Goal: Task Accomplishment & Management: Manage account settings

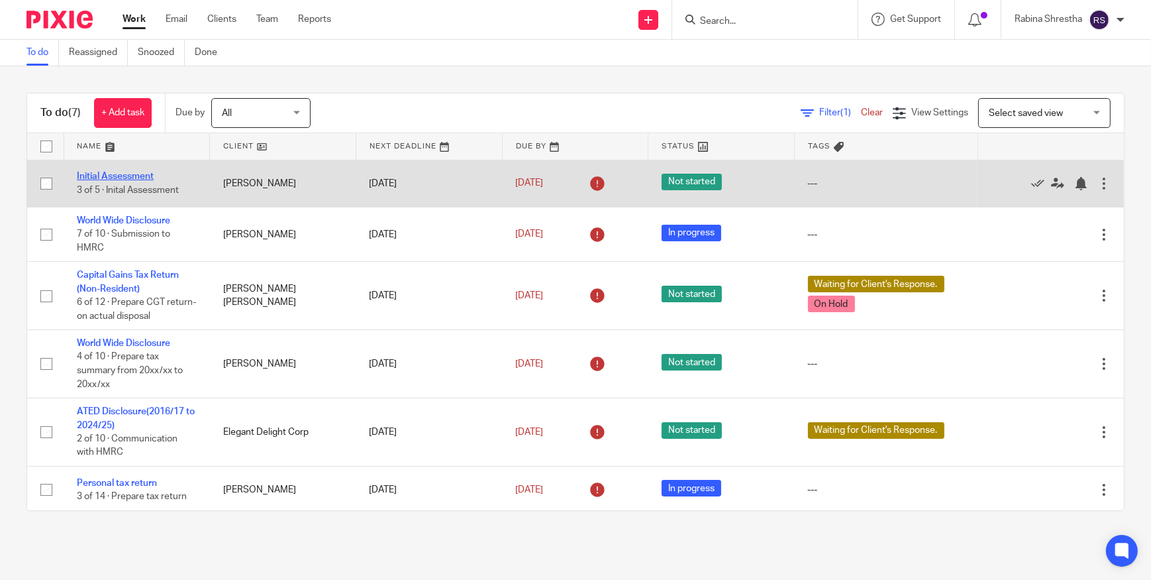
click at [146, 177] on link "Initial Assessment" at bounding box center [115, 176] width 77 height 9
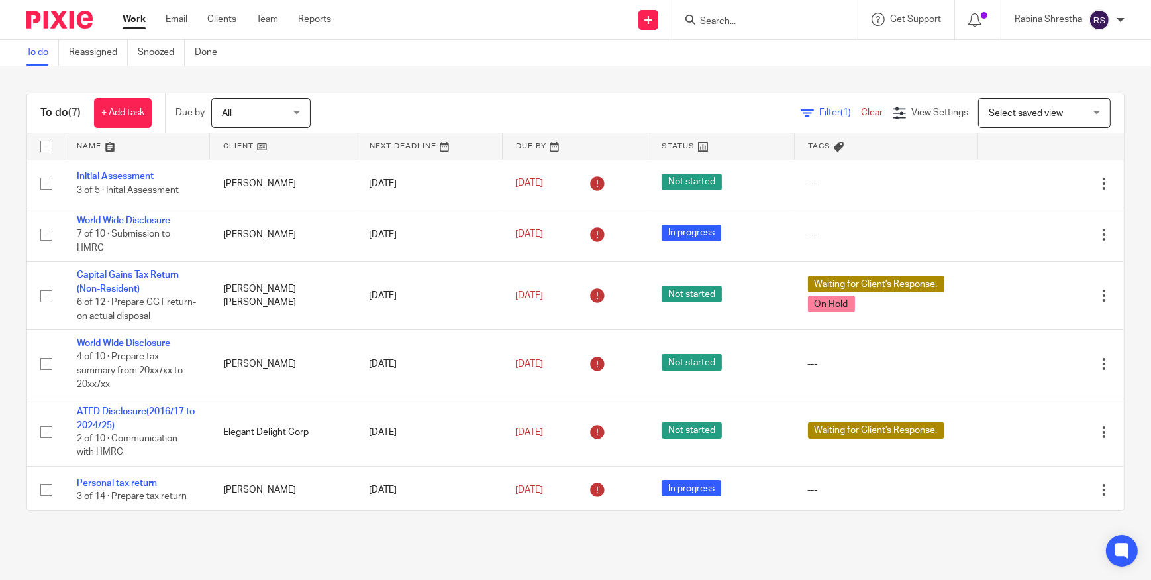
click at [745, 29] on div at bounding box center [764, 19] width 185 height 39
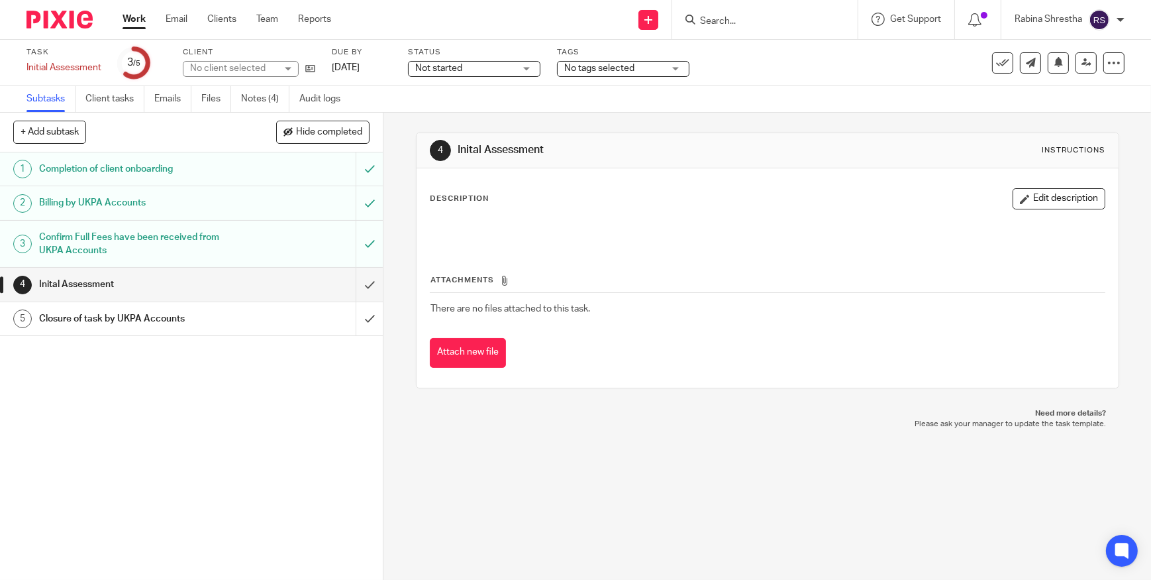
click at [709, 13] on form at bounding box center [769, 19] width 141 height 17
click at [709, 18] on input "Search" at bounding box center [758, 22] width 119 height 12
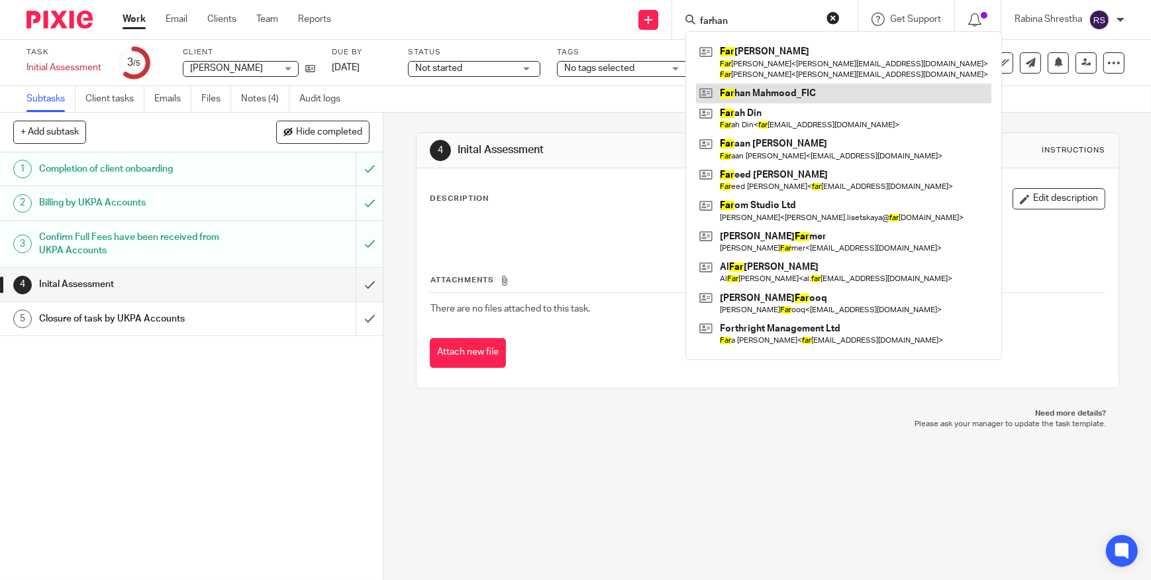
type input "farhan"
click at [769, 101] on link at bounding box center [843, 93] width 295 height 20
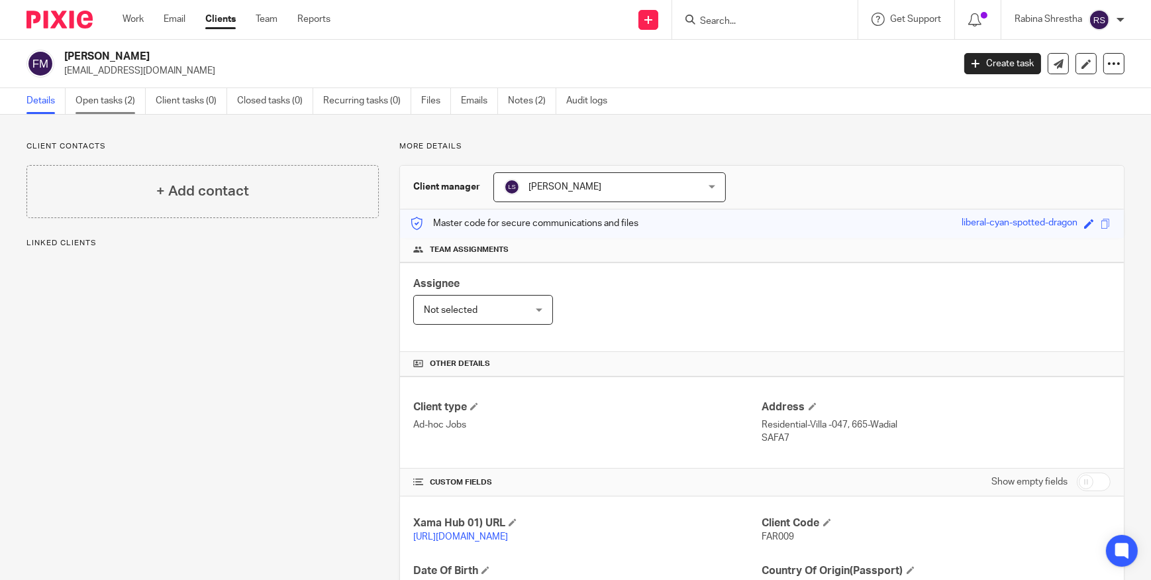
click at [117, 101] on link "Open tasks (2)" at bounding box center [111, 101] width 70 height 26
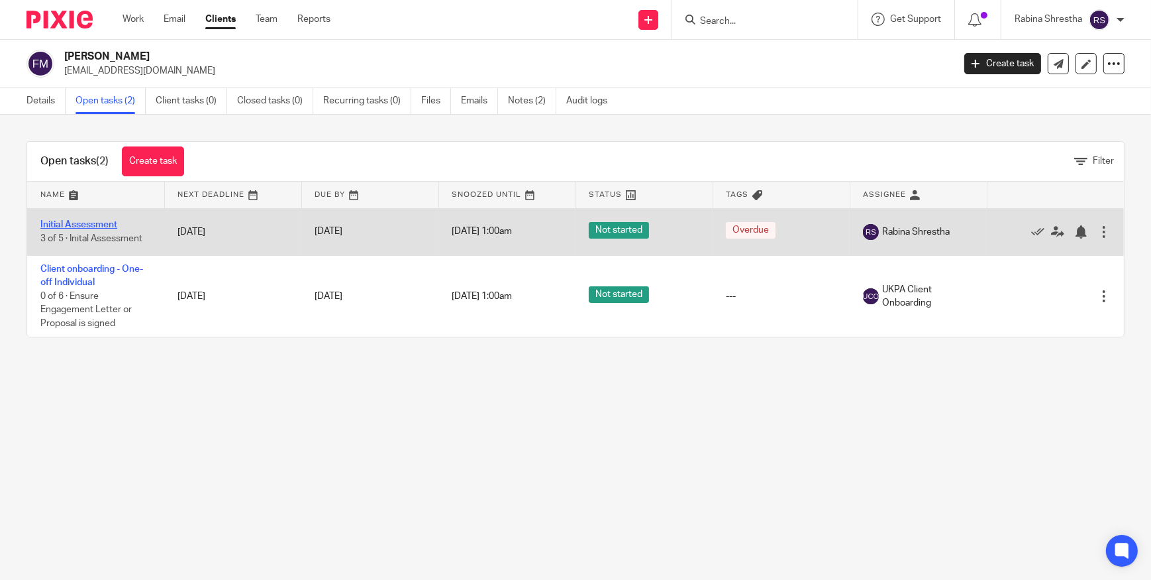
click at [90, 225] on link "Initial Assessment" at bounding box center [78, 224] width 77 height 9
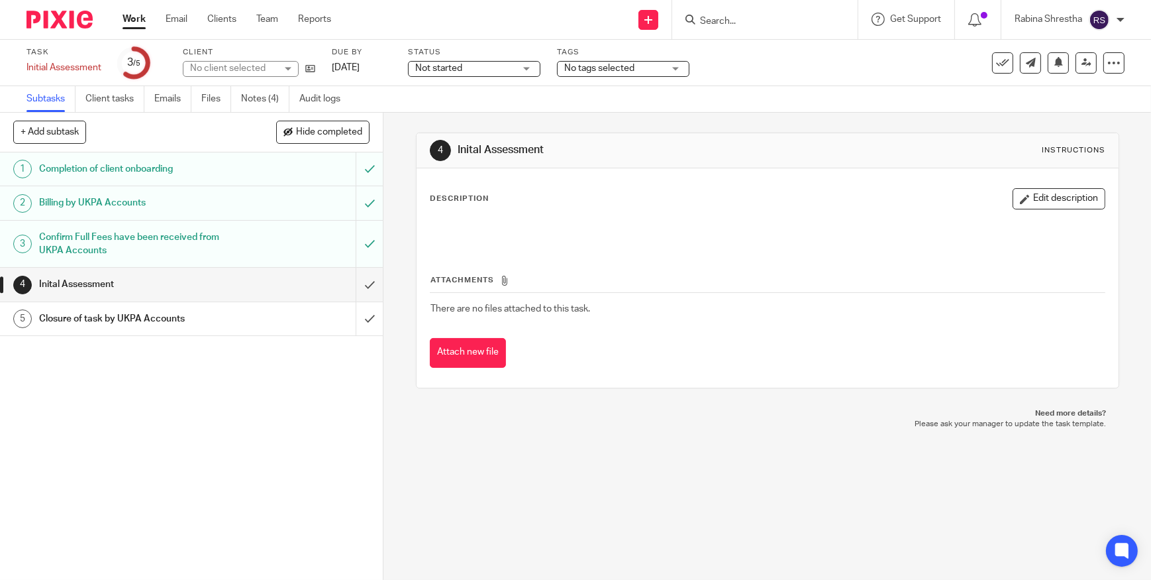
click at [735, 21] on input "Search" at bounding box center [758, 22] width 119 height 12
type input "a"
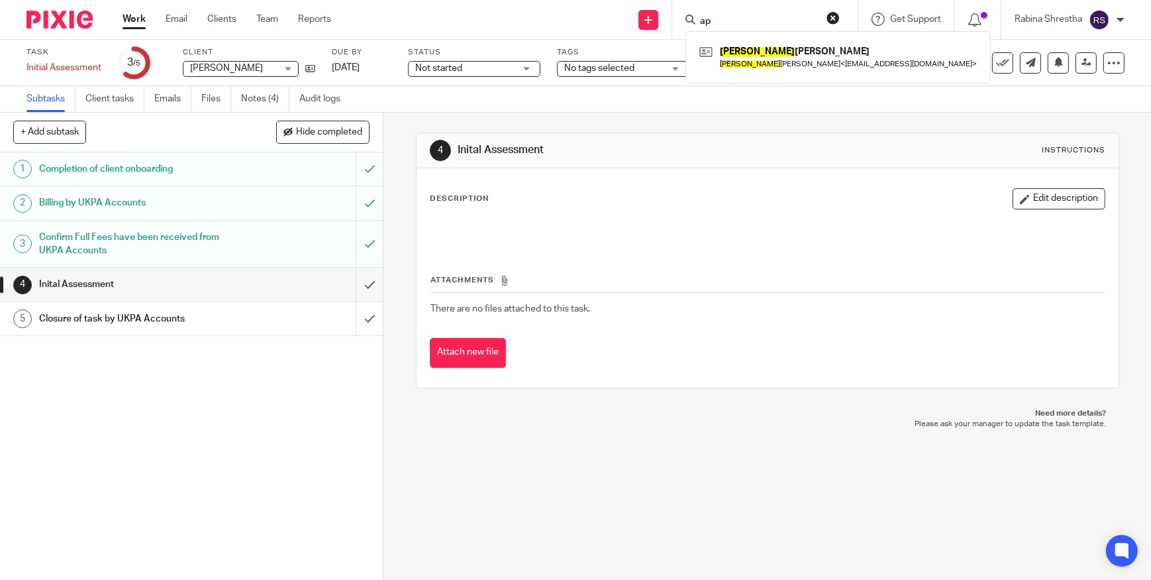
type input "a"
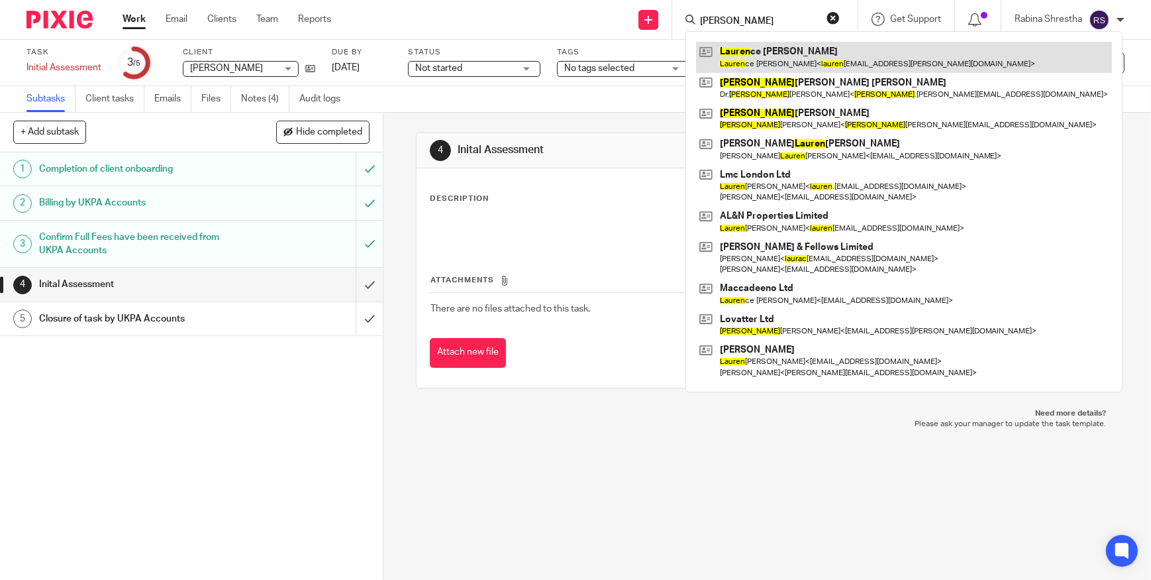
type input "[PERSON_NAME]"
click at [764, 58] on link at bounding box center [904, 57] width 416 height 30
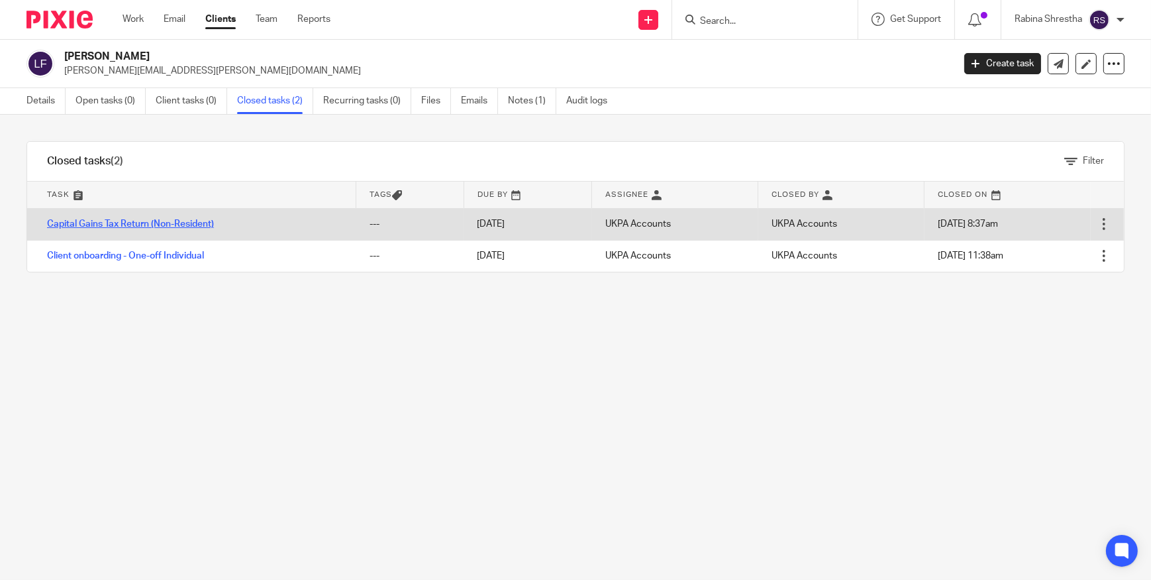
click at [121, 225] on link "Capital Gains Tax Return (Non-Resident)" at bounding box center [130, 223] width 167 height 9
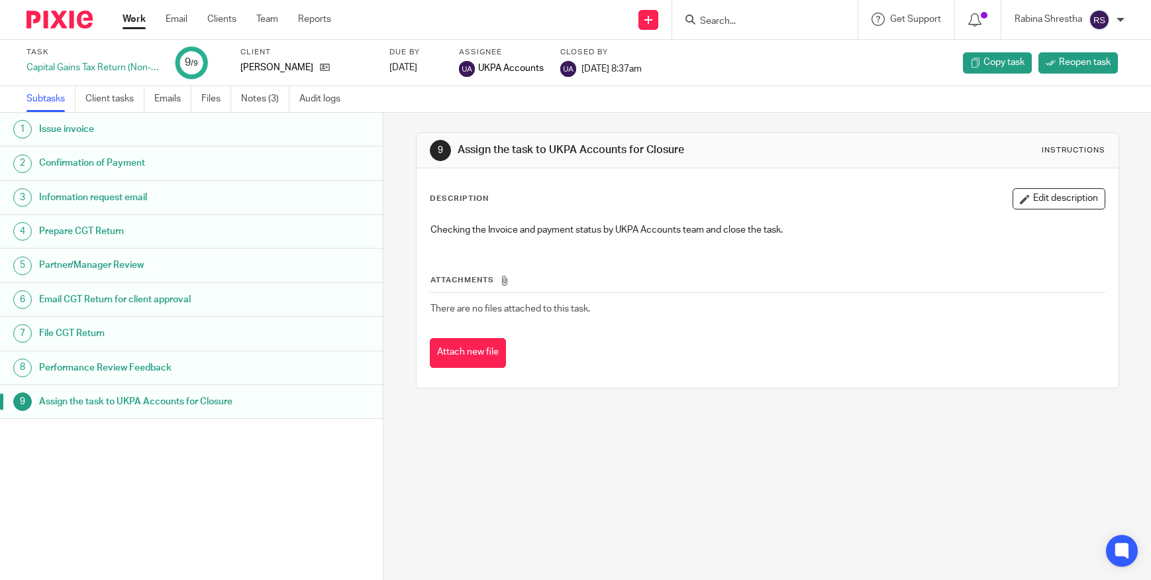
click at [127, 200] on h1 "Information request email" at bounding box center [149, 197] width 221 height 20
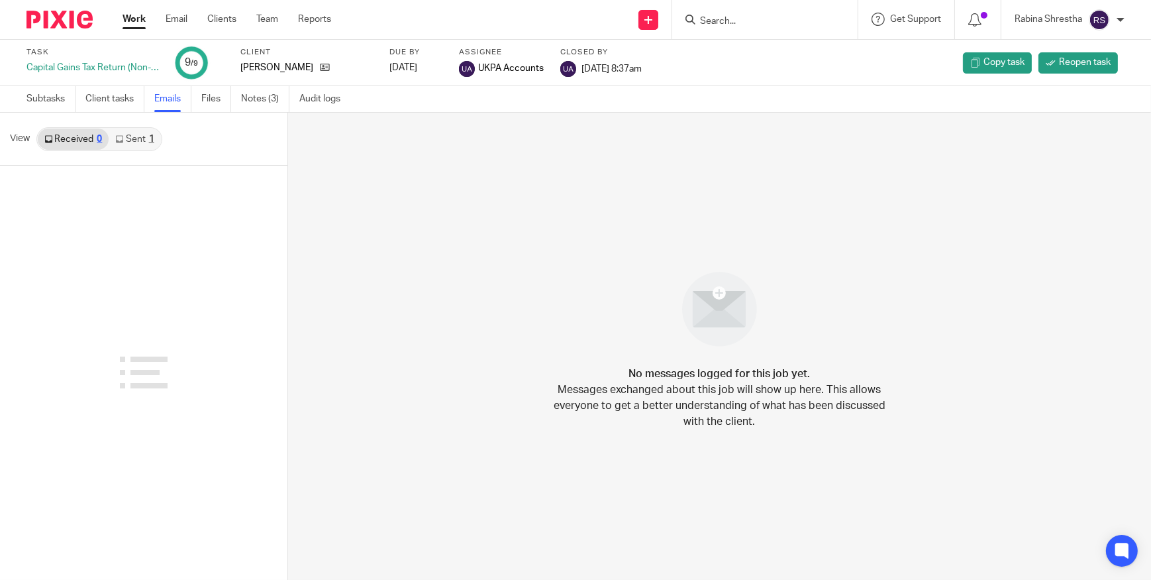
click at [142, 142] on link "Sent 1" at bounding box center [135, 139] width 52 height 21
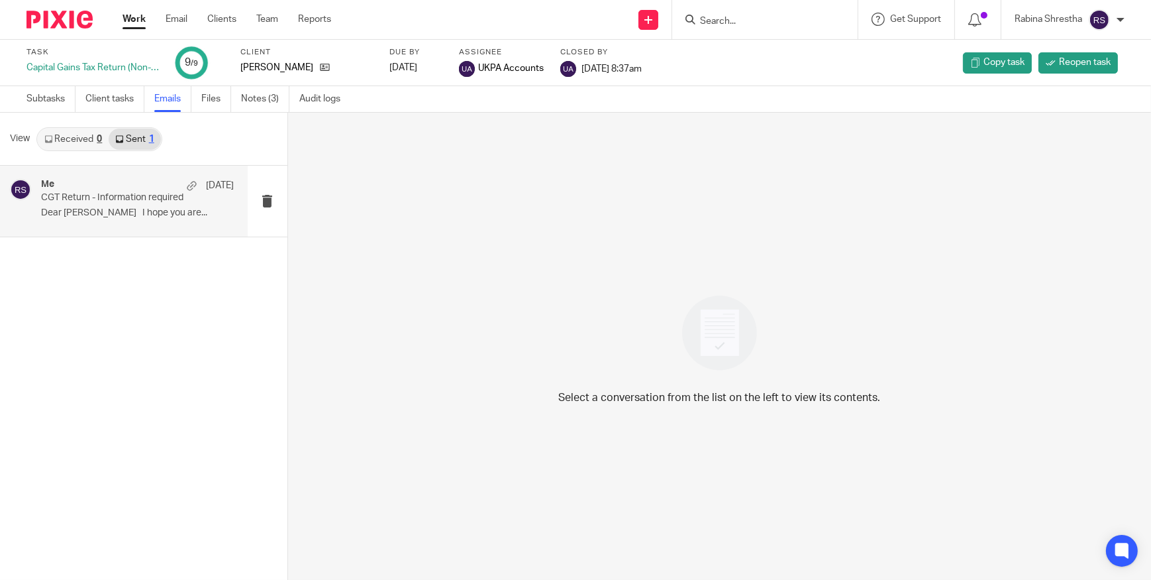
click at [139, 215] on p "Dear [PERSON_NAME] I hope you are..." at bounding box center [137, 212] width 193 height 11
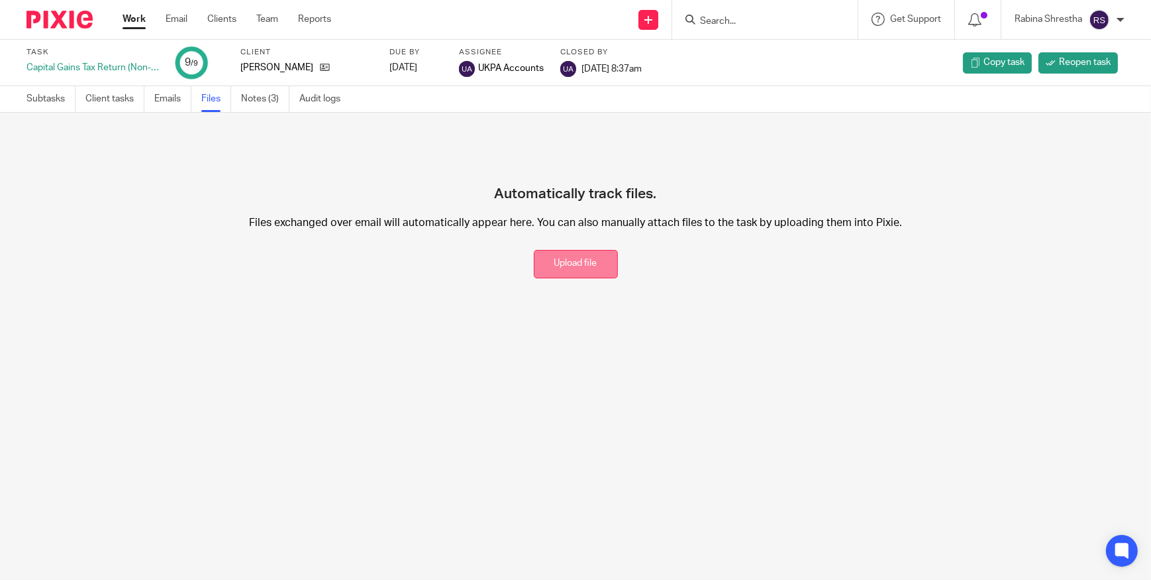
click at [587, 273] on button "Upload file" at bounding box center [576, 264] width 84 height 28
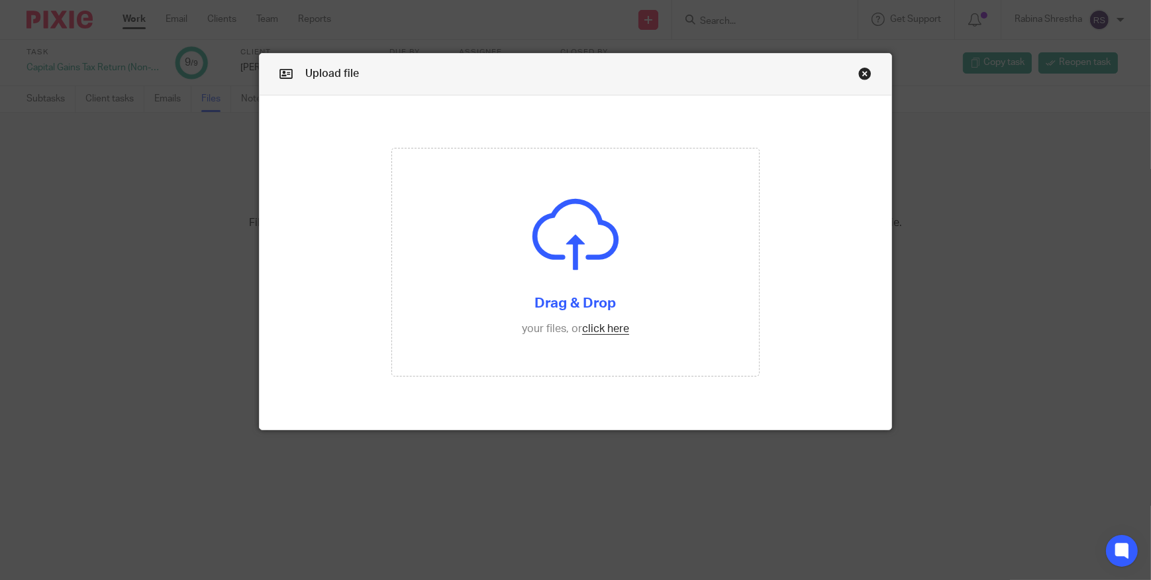
click at [861, 76] on link "Close this dialog window" at bounding box center [865, 76] width 13 height 18
